Goal: Transaction & Acquisition: Purchase product/service

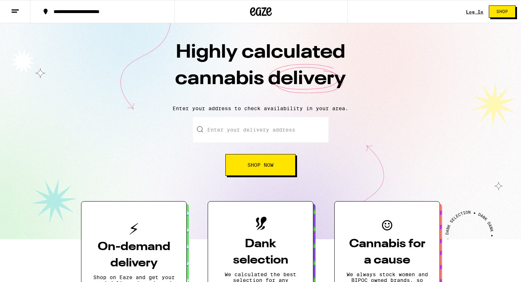
click at [470, 11] on link "Log In" at bounding box center [474, 11] width 17 height 5
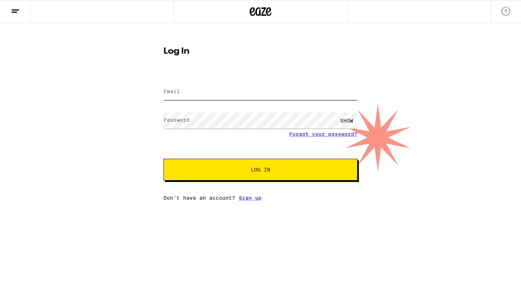
type input "anon.muffinman@gmail.com"
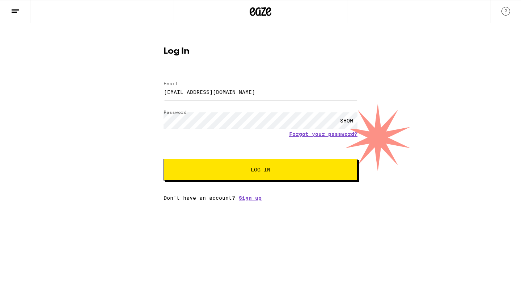
click at [213, 178] on button "Log In" at bounding box center [261, 170] width 194 height 22
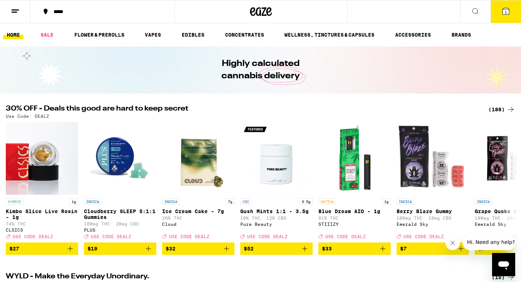
click at [20, 10] on button at bounding box center [15, 11] width 30 height 23
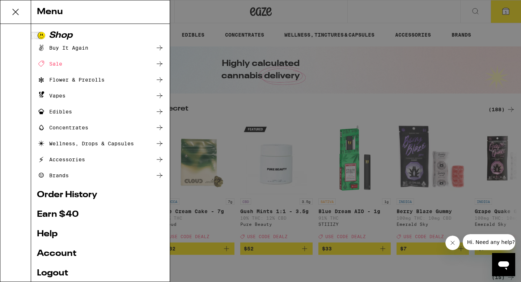
click at [502, 16] on div "Menu Shop Buy It Again Sale Flower & Prerolls Vapes Edibles Concentrates Wellne…" at bounding box center [260, 141] width 521 height 282
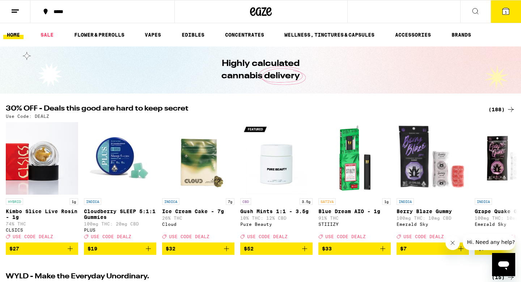
click at [502, 16] on button "1" at bounding box center [506, 11] width 30 height 22
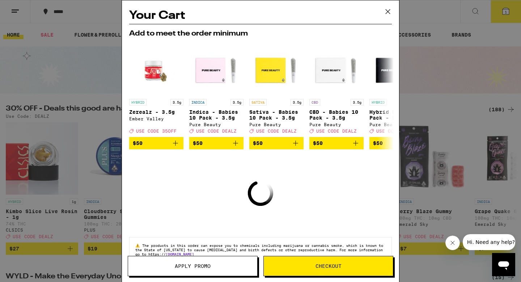
click at [388, 7] on icon at bounding box center [388, 11] width 11 height 11
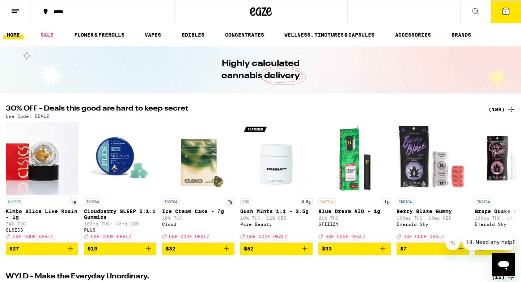
click at [501, 15] on button "1" at bounding box center [506, 11] width 30 height 22
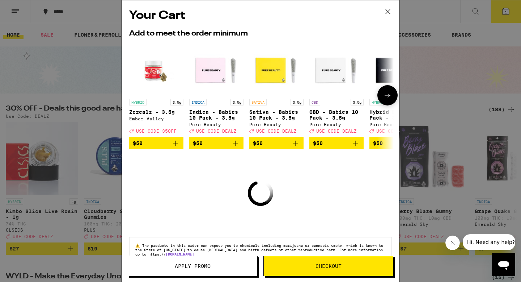
scroll to position [20, 0]
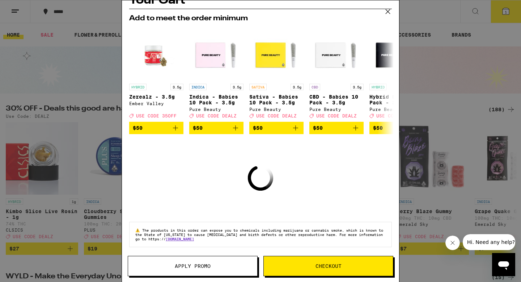
click at [91, 76] on div "Your Cart Add to meet the order minimum HYBRID 3.5g Zerealz - 3.5g Ember Valley…" at bounding box center [260, 141] width 521 height 282
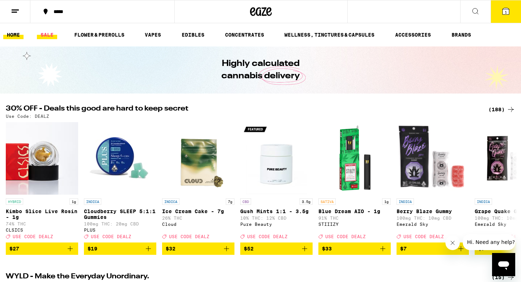
click at [47, 34] on link "SALE" at bounding box center [47, 34] width 20 height 9
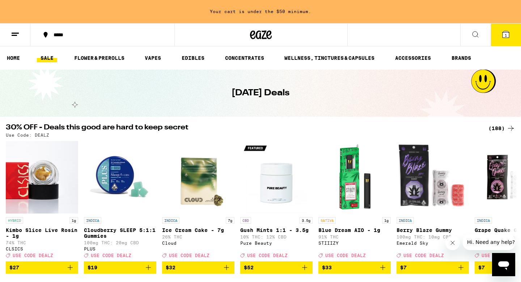
click at [507, 36] on span "1" at bounding box center [506, 35] width 2 height 4
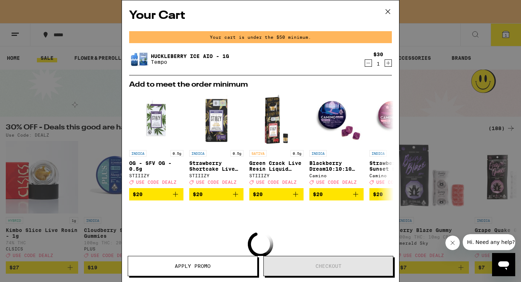
click at [367, 64] on icon "Decrement" at bounding box center [368, 63] width 7 height 9
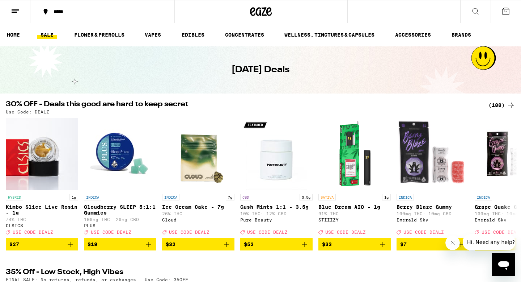
click at [60, 18] on button "*****" at bounding box center [102, 12] width 144 height 22
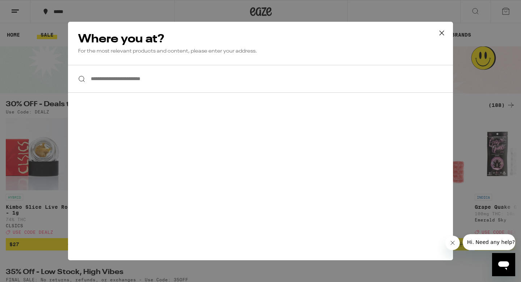
click at [144, 85] on input "**********" at bounding box center [260, 79] width 385 height 28
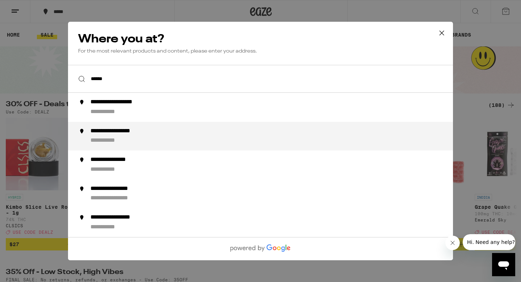
click at [130, 132] on div "**********" at bounding box center [124, 131] width 67 height 8
type input "**********"
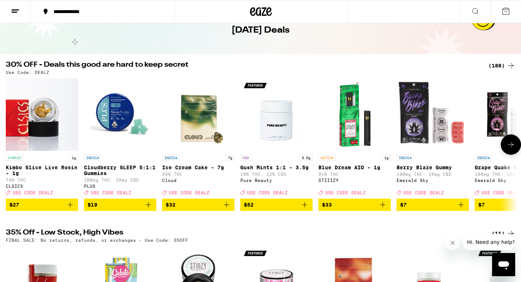
scroll to position [43, 0]
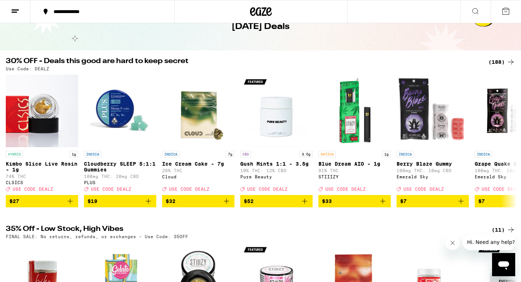
click at [494, 62] on div "(188)" at bounding box center [502, 62] width 27 height 9
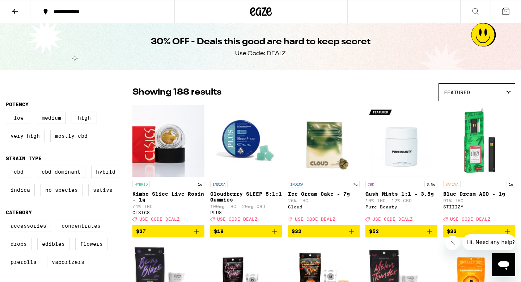
click at [499, 58] on div "30% OFF - Deals this good are hard to keep secret Use Code: DEALZ" at bounding box center [260, 46] width 521 height 47
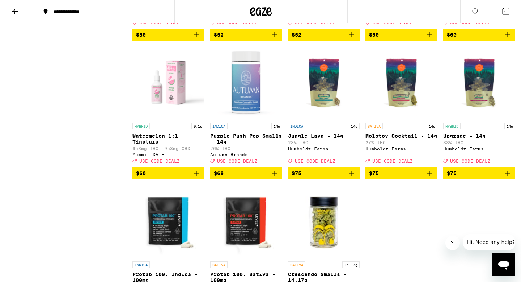
scroll to position [5035, 0]
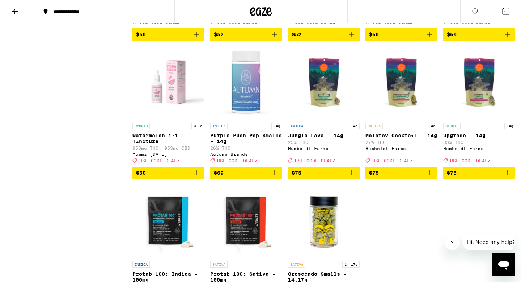
click at [243, 5] on p "Sweet Purple Haze - 3.5g" at bounding box center [246, 0] width 72 height 12
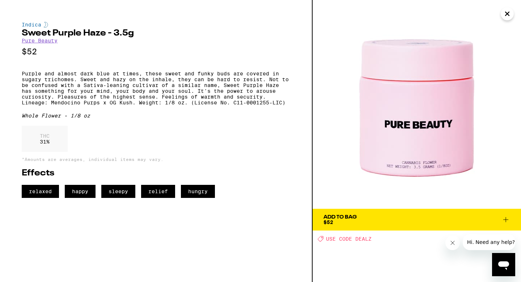
click at [348, 218] on div "Add To Bag" at bounding box center [340, 216] width 33 height 5
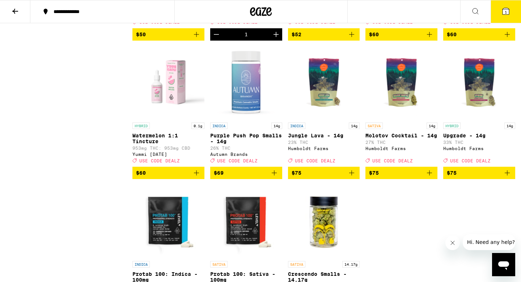
click at [513, 14] on button "1" at bounding box center [506, 11] width 30 height 22
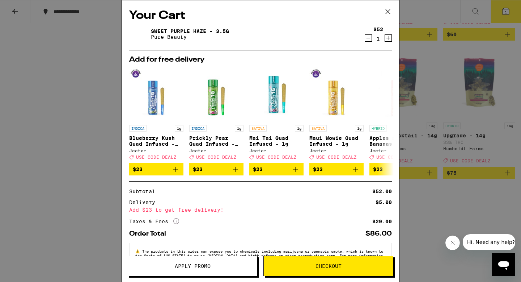
click at [174, 262] on button "Apply Promo" at bounding box center [193, 266] width 130 height 20
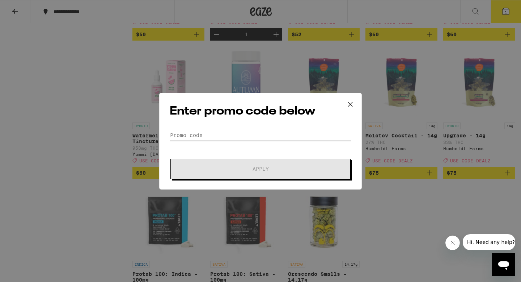
click at [191, 132] on input "Promo Code" at bounding box center [261, 135] width 182 height 11
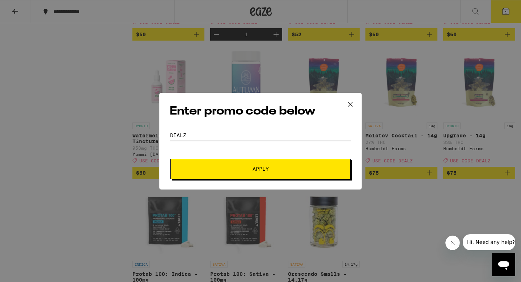
type input "dealz"
click at [199, 170] on span "Apply" at bounding box center [260, 168] width 130 height 5
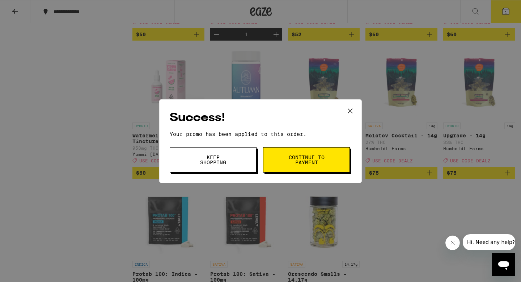
click at [317, 152] on button "Continue to payment" at bounding box center [306, 159] width 87 height 25
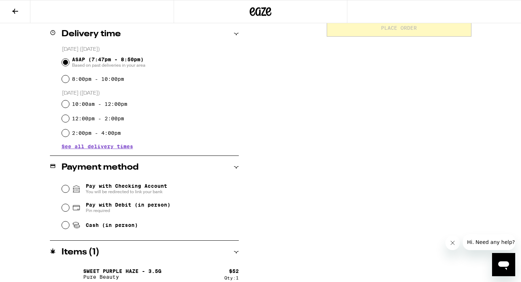
scroll to position [181, 0]
click at [135, 190] on span "You will be redirected to link your bank" at bounding box center [126, 191] width 81 height 6
click at [69, 190] on input "Pay with Checking Account You will be redirected to link your bank" at bounding box center [65, 187] width 7 height 7
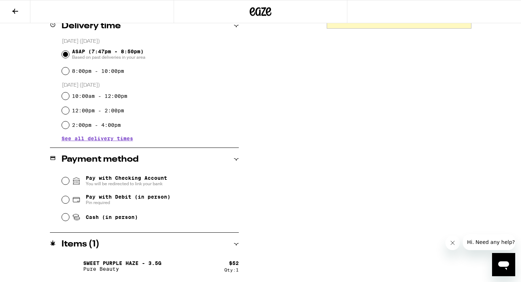
scroll to position [188, 0]
click at [117, 218] on span "Cash (in person)" at bounding box center [112, 217] width 52 height 6
click at [69, 218] on input "Cash (in person)" at bounding box center [65, 216] width 7 height 7
radio input "true"
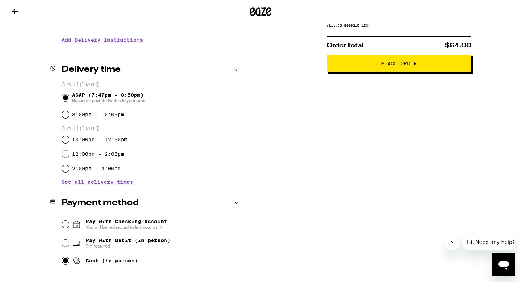
scroll to position [146, 0]
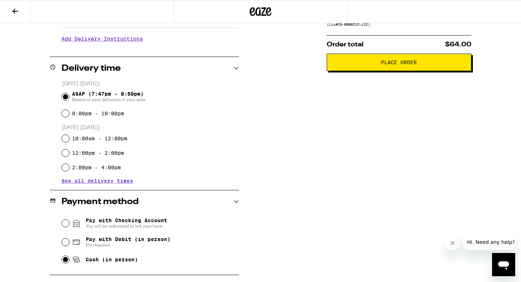
click at [380, 65] on span "Place Order" at bounding box center [399, 62] width 132 height 5
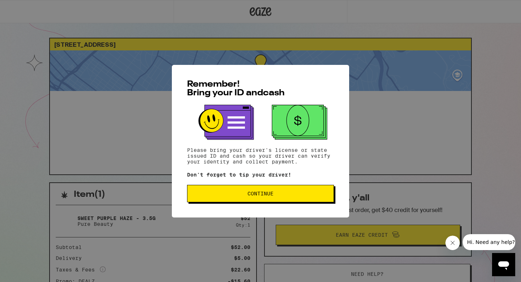
click at [257, 202] on button "Continue" at bounding box center [260, 193] width 147 height 17
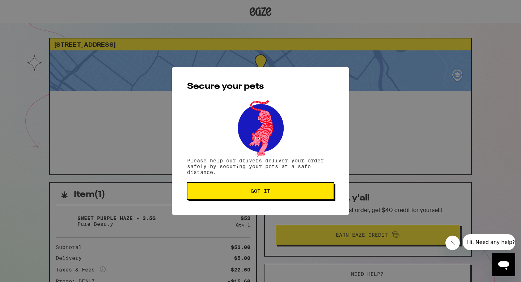
click at [258, 196] on button "Got it" at bounding box center [260, 190] width 147 height 17
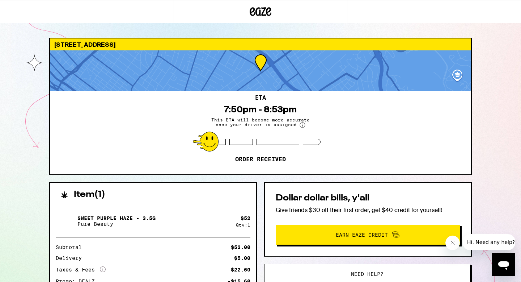
click at [265, 13] on icon at bounding box center [261, 11] width 22 height 13
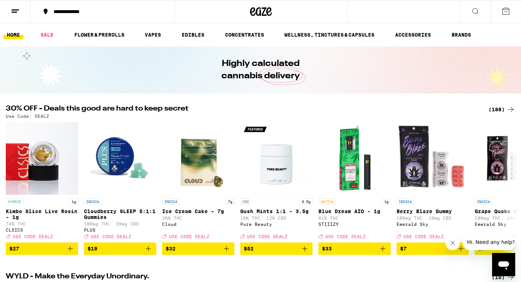
click at [18, 13] on icon at bounding box center [15, 11] width 9 height 9
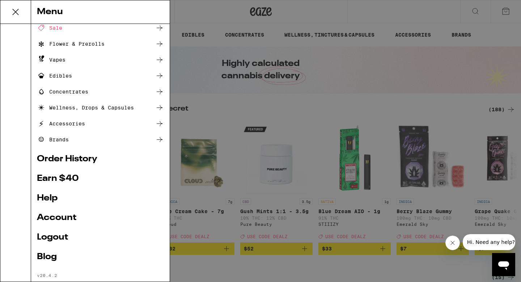
scroll to position [51, 0]
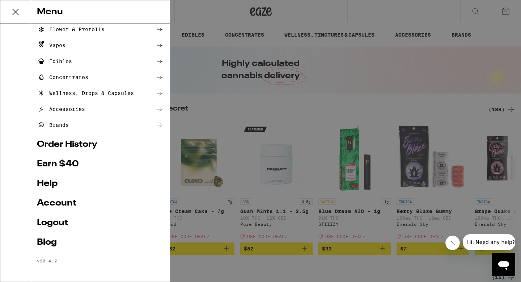
click at [66, 200] on link "Account" at bounding box center [100, 203] width 127 height 9
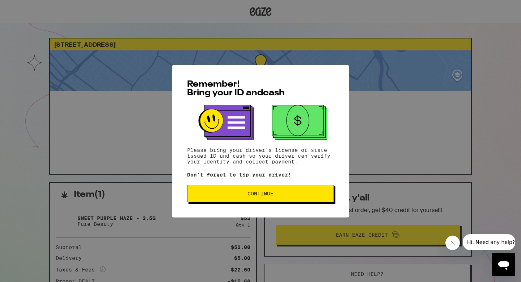
click at [285, 189] on button "Continue" at bounding box center [260, 193] width 147 height 17
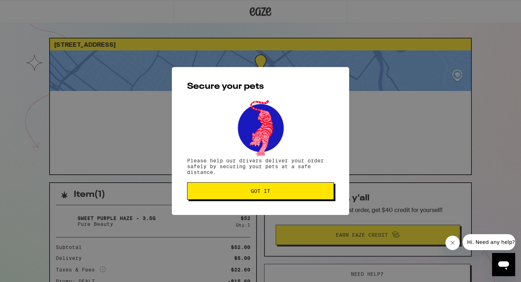
click at [282, 197] on button "Got it" at bounding box center [260, 190] width 147 height 17
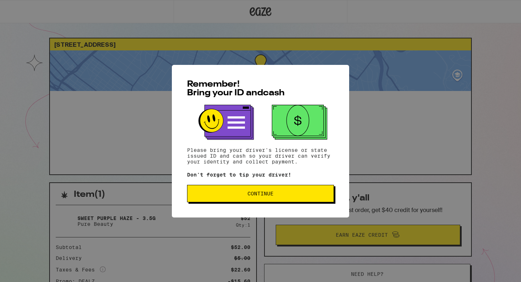
click at [260, 211] on div "Remember! Bring your ID and cash Please bring your driver's license or state is…" at bounding box center [260, 141] width 177 height 152
click at [258, 202] on button "Continue" at bounding box center [260, 193] width 147 height 17
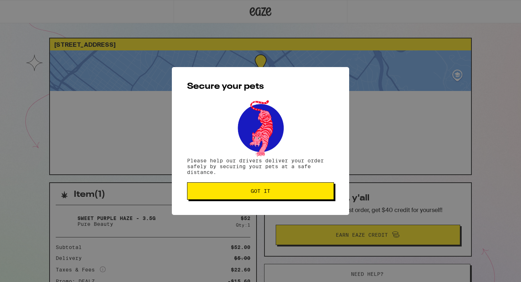
click at [258, 199] on button "Got it" at bounding box center [260, 190] width 147 height 17
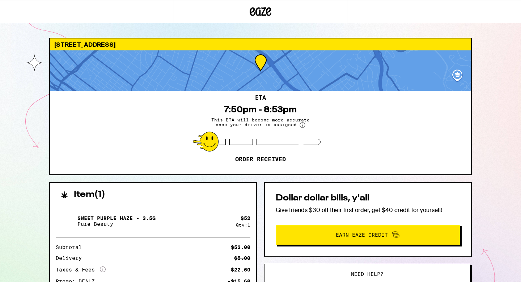
click at [411, 159] on div "ETA 7:50pm - 8:53pm This ETA will become more accurate once your driver is assi…" at bounding box center [260, 132] width 421 height 83
click at [474, 145] on div "3472 School St Oakland 94602 ETA 7:50pm - 8:53pm This ETA will become more accu…" at bounding box center [260, 216] width 434 height 357
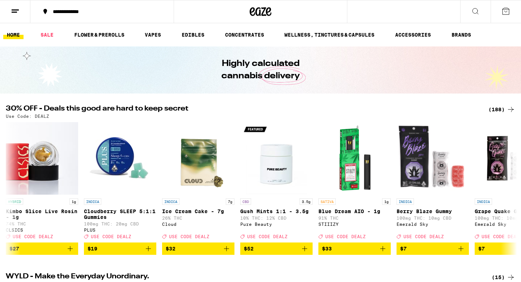
click at [12, 13] on icon at bounding box center [15, 11] width 9 height 9
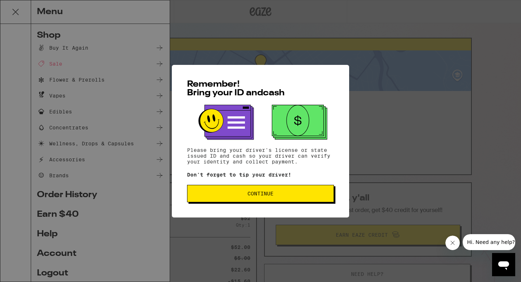
click at [228, 202] on button "Continue" at bounding box center [260, 193] width 147 height 17
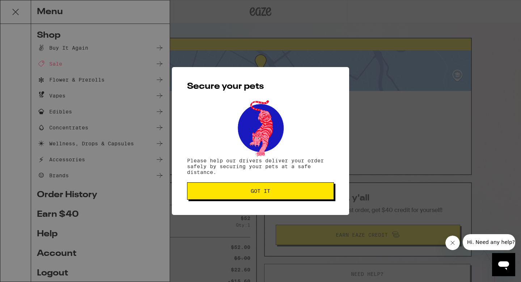
click at [232, 188] on button "Got it" at bounding box center [260, 190] width 147 height 17
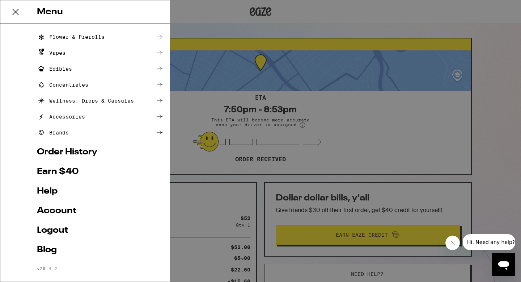
scroll to position [45, 0]
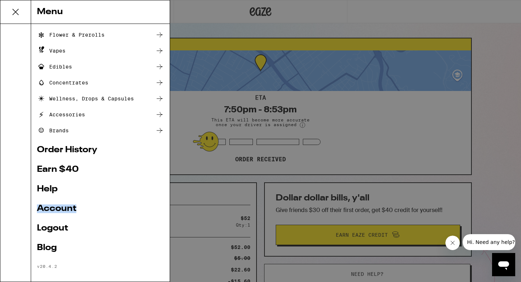
click at [45, 204] on link "Account" at bounding box center [100, 208] width 127 height 9
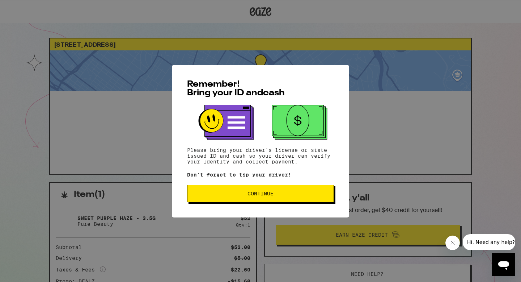
click at [254, 202] on button "Continue" at bounding box center [260, 193] width 147 height 17
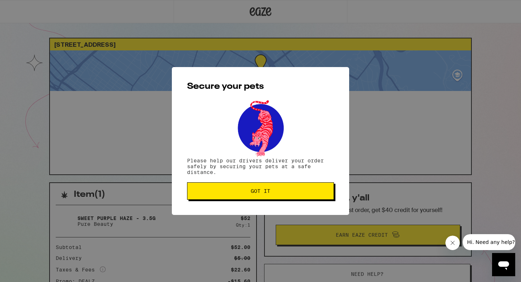
click at [254, 197] on button "Got it" at bounding box center [260, 190] width 147 height 17
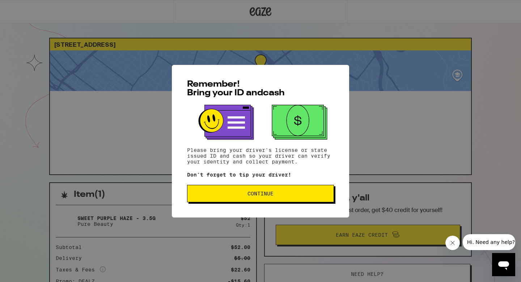
click at [140, 109] on div "Remember! Bring your ID and cash Please bring your driver's license or state is…" at bounding box center [260, 141] width 521 height 282
